Goal: Transaction & Acquisition: Purchase product/service

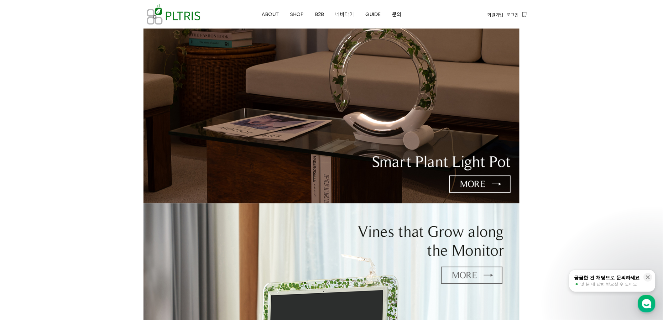
scroll to position [174, 0]
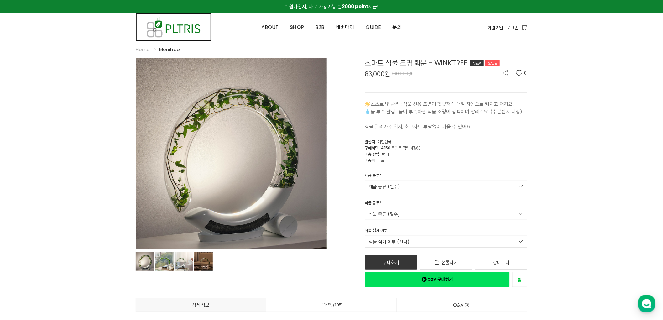
click at [170, 27] on img at bounding box center [174, 27] width 76 height 29
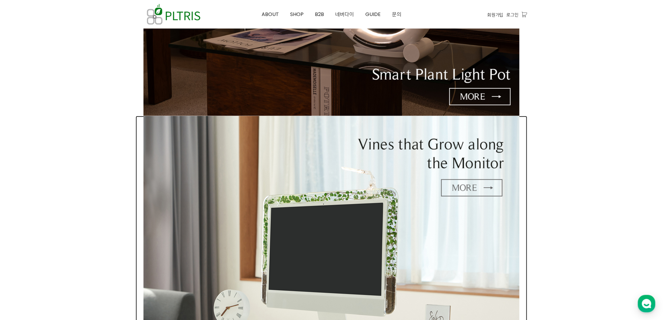
click at [339, 220] on img at bounding box center [332, 237] width 376 height 242
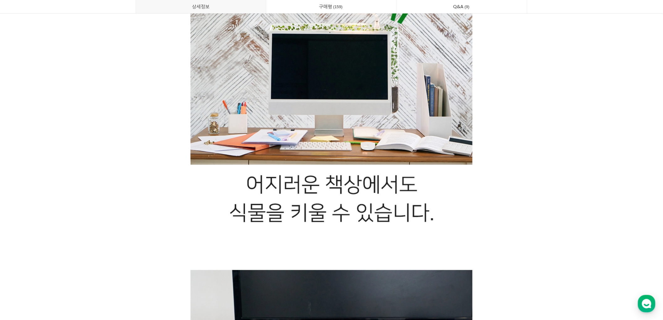
scroll to position [11392, 0]
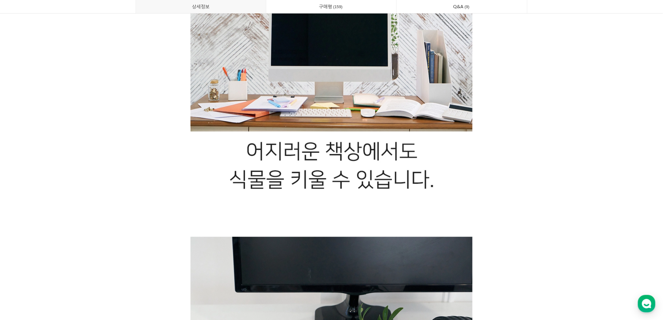
drag, startPoint x: 146, startPoint y: 117, endPoint x: 156, endPoint y: 118, distance: 10.1
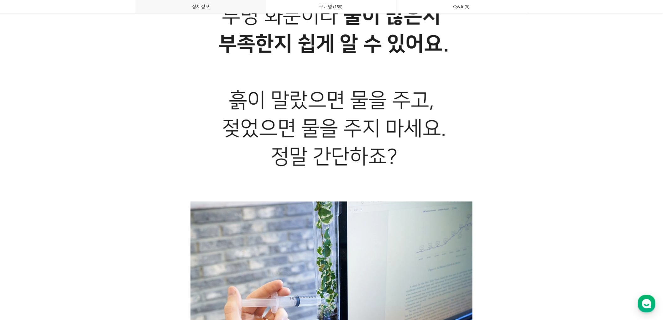
scroll to position [7037, 0]
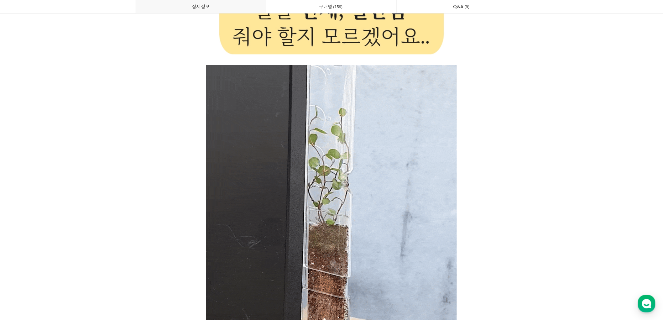
scroll to position [6758, 0]
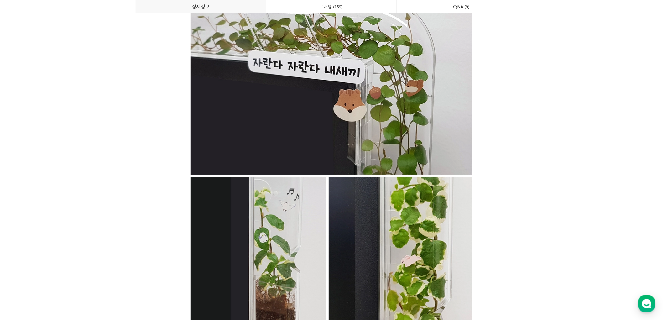
scroll to position [15084, 0]
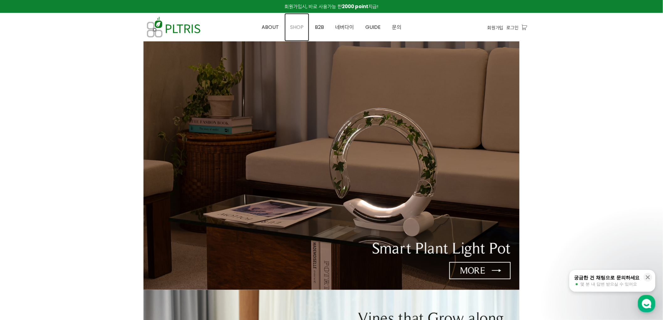
click at [303, 25] on span "SHOP" at bounding box center [296, 27] width 13 height 7
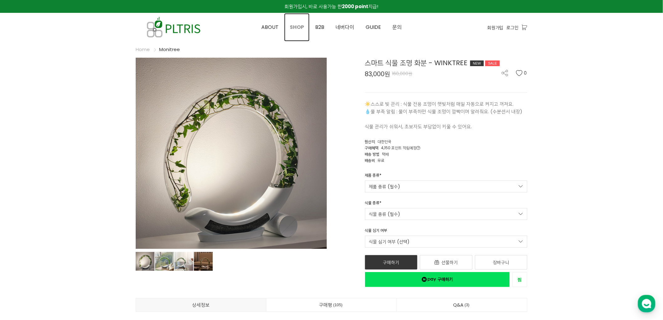
click at [299, 30] on span "SHOP" at bounding box center [297, 27] width 14 height 7
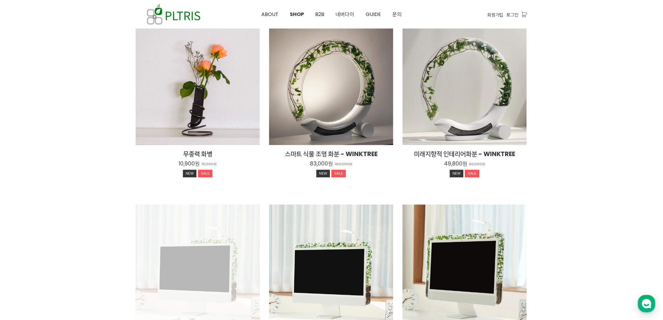
scroll to position [174, 0]
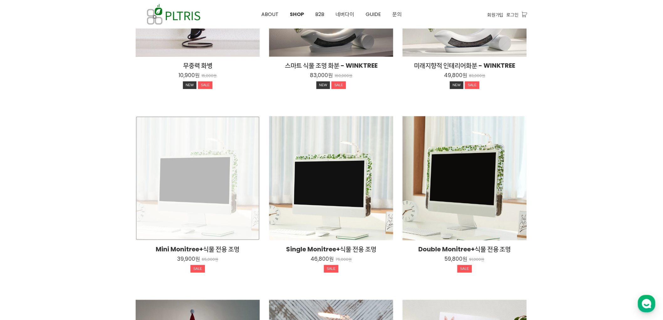
click at [212, 181] on div "Mini Monitree+식물 전용 조명 39,900원 65,000원 SALE" at bounding box center [198, 178] width 124 height 124
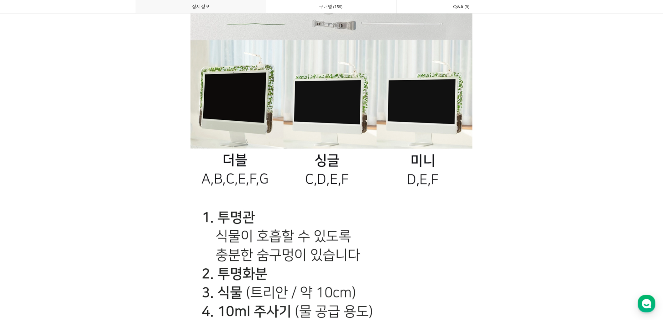
scroll to position [13482, 0]
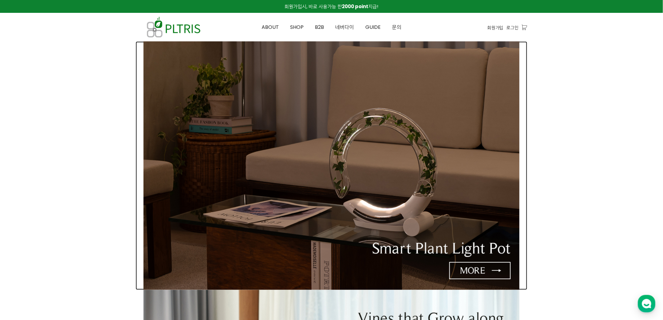
click at [353, 154] on img at bounding box center [332, 165] width 376 height 249
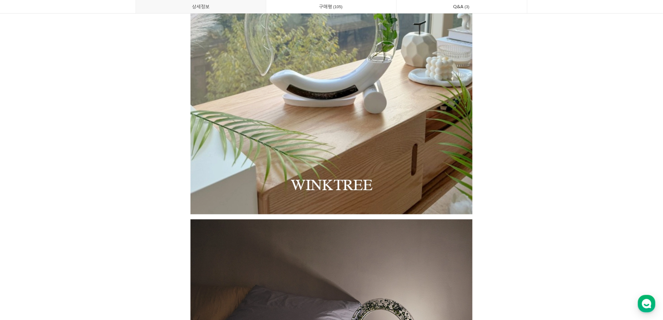
scroll to position [1080, 0]
